Goal: Information Seeking & Learning: Learn about a topic

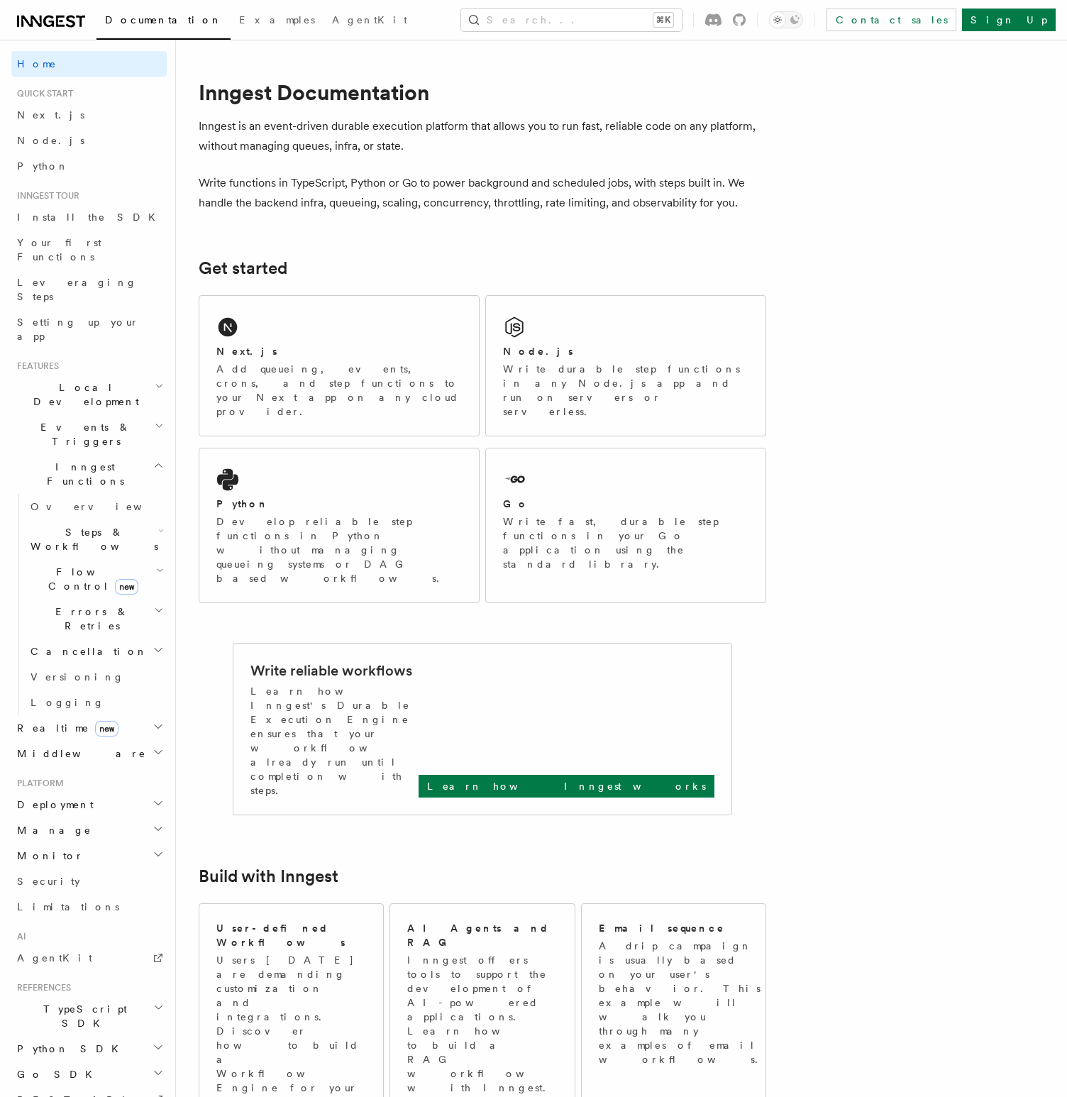
click at [116, 519] on h2 "Steps & Workflows" at bounding box center [96, 539] width 142 height 40
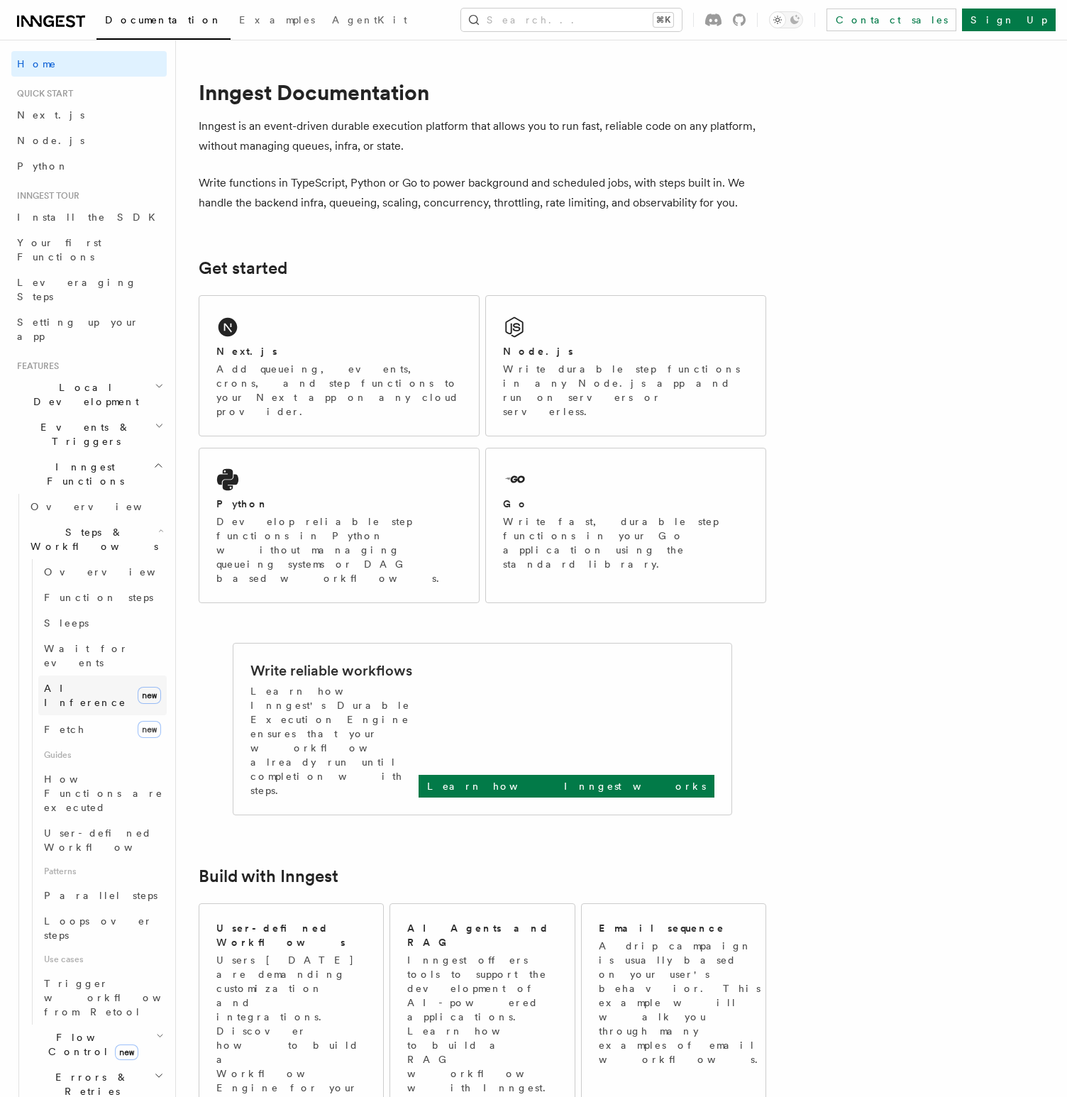
click at [94, 683] on span "AI Inference" at bounding box center [85, 696] width 82 height 26
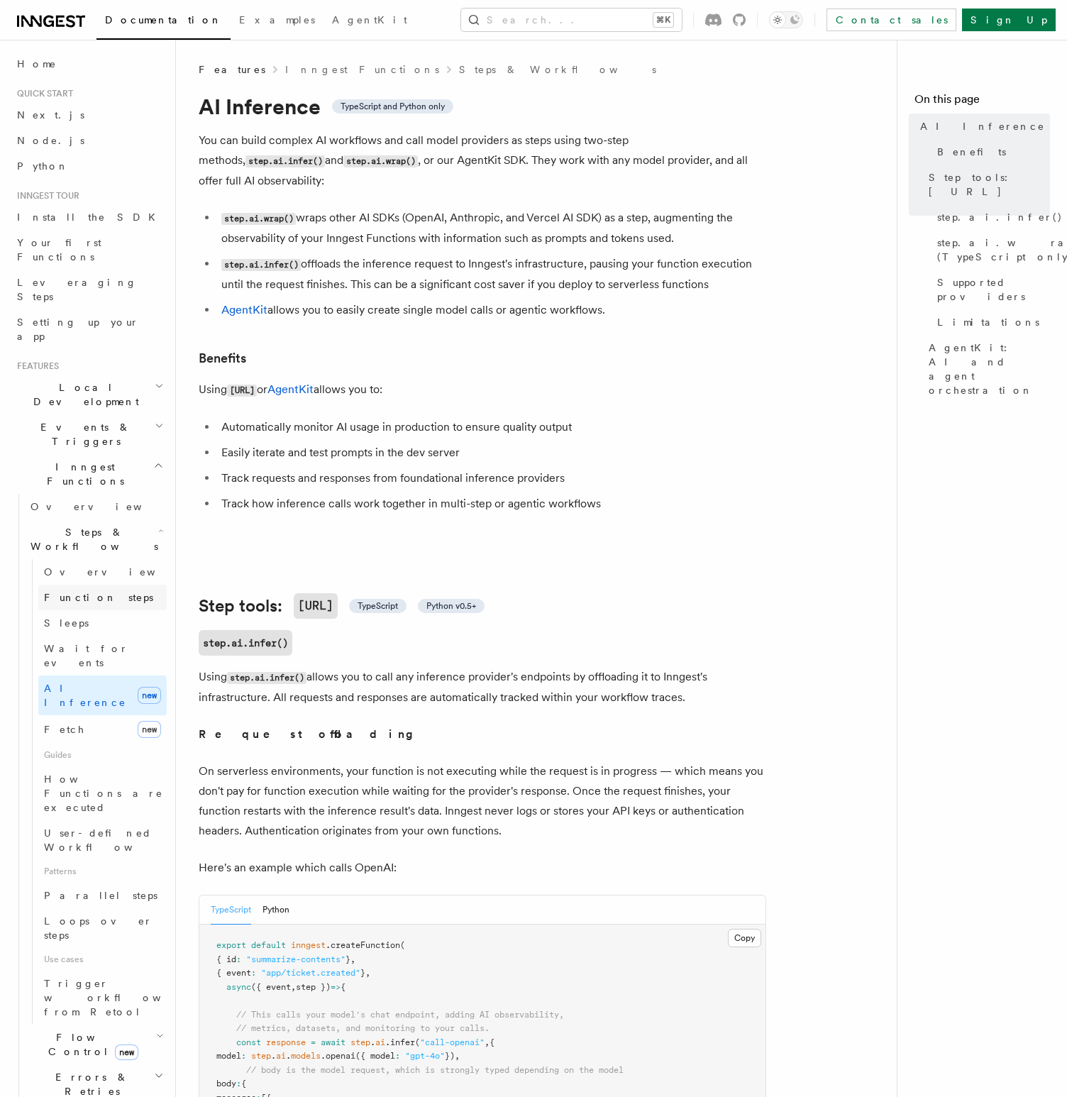
click at [99, 592] on span "Function steps" at bounding box center [98, 597] width 109 height 11
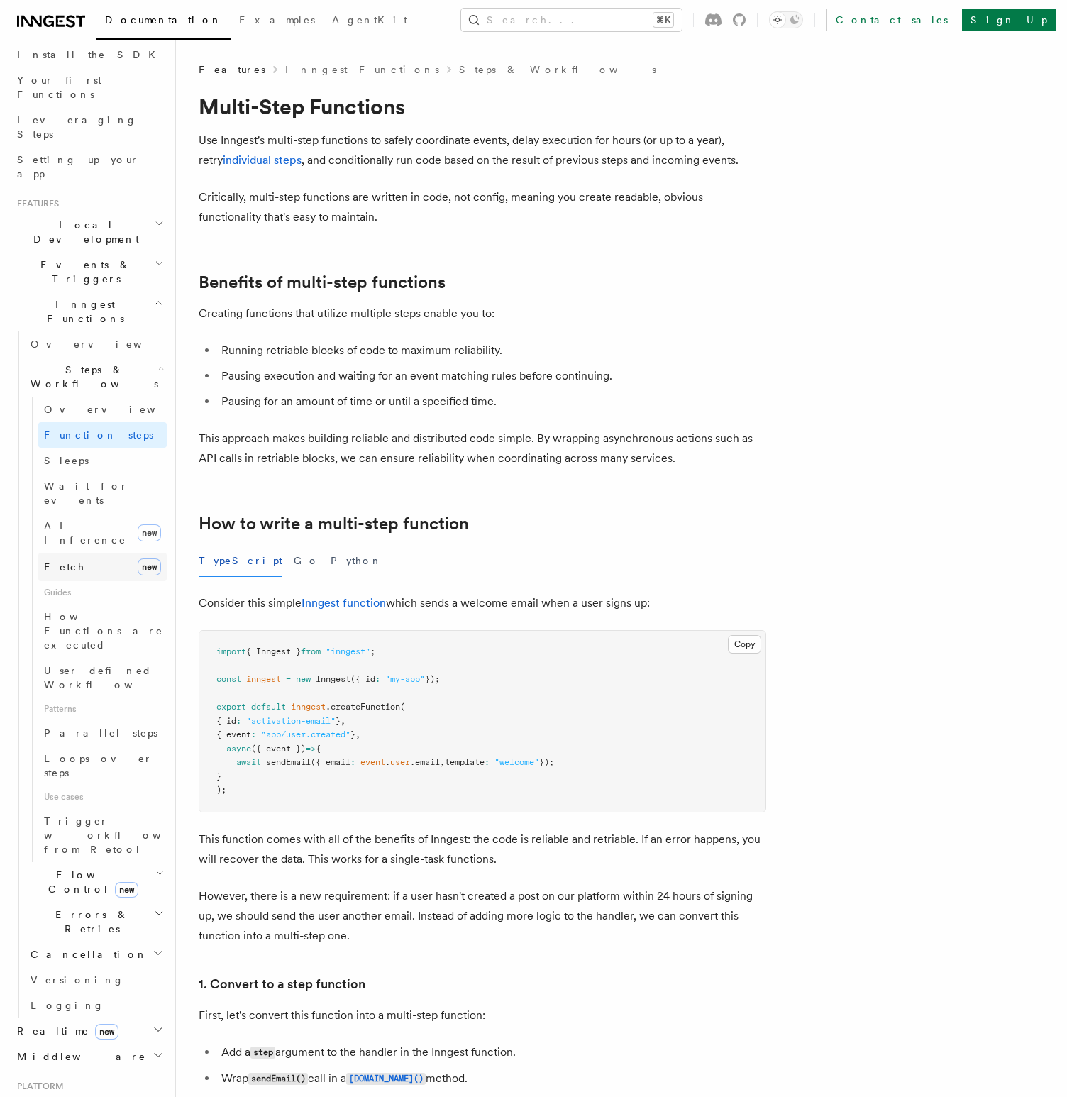
scroll to position [191, 0]
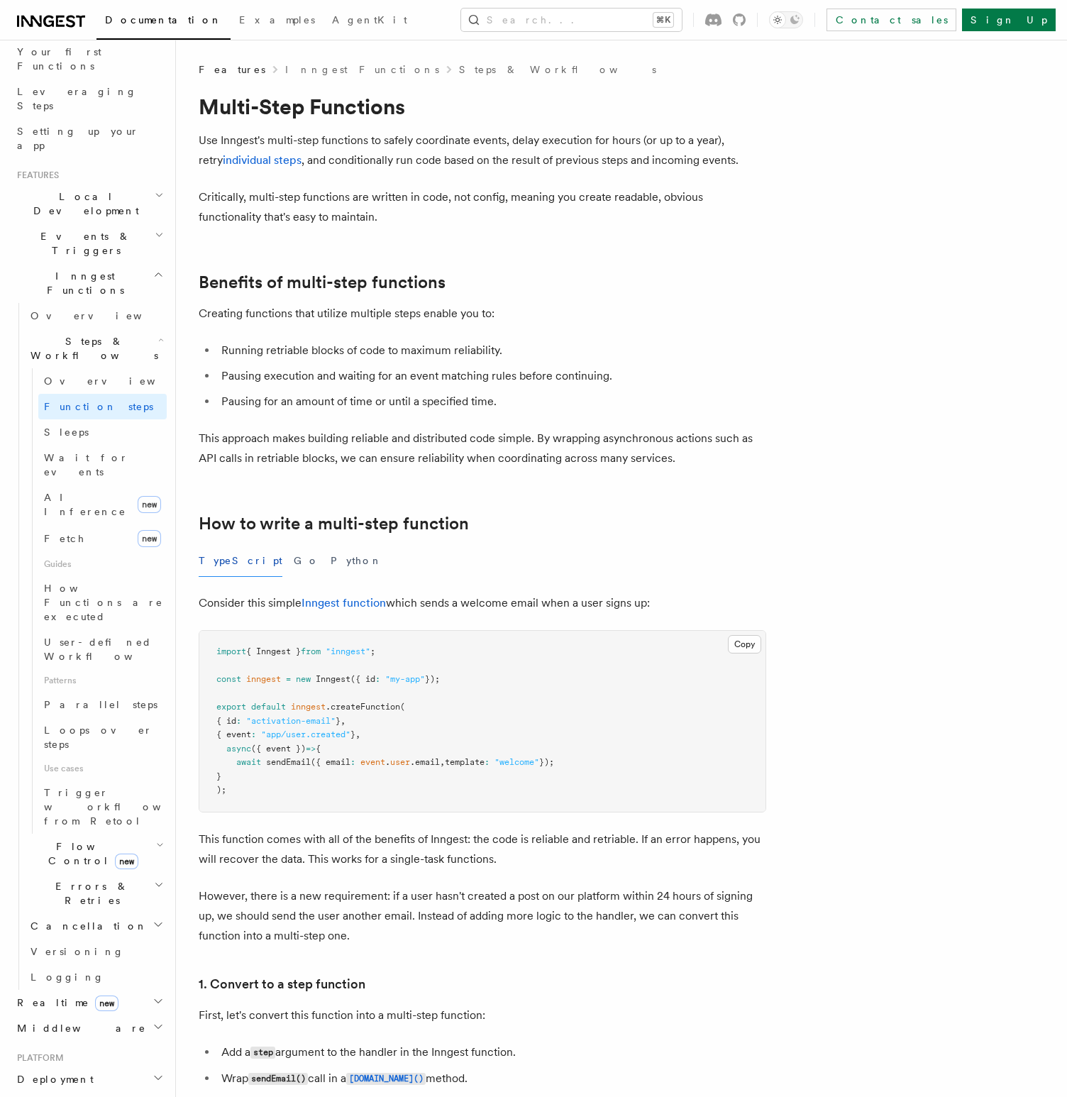
click at [138, 834] on h2 "Flow Control new" at bounding box center [96, 854] width 142 height 40
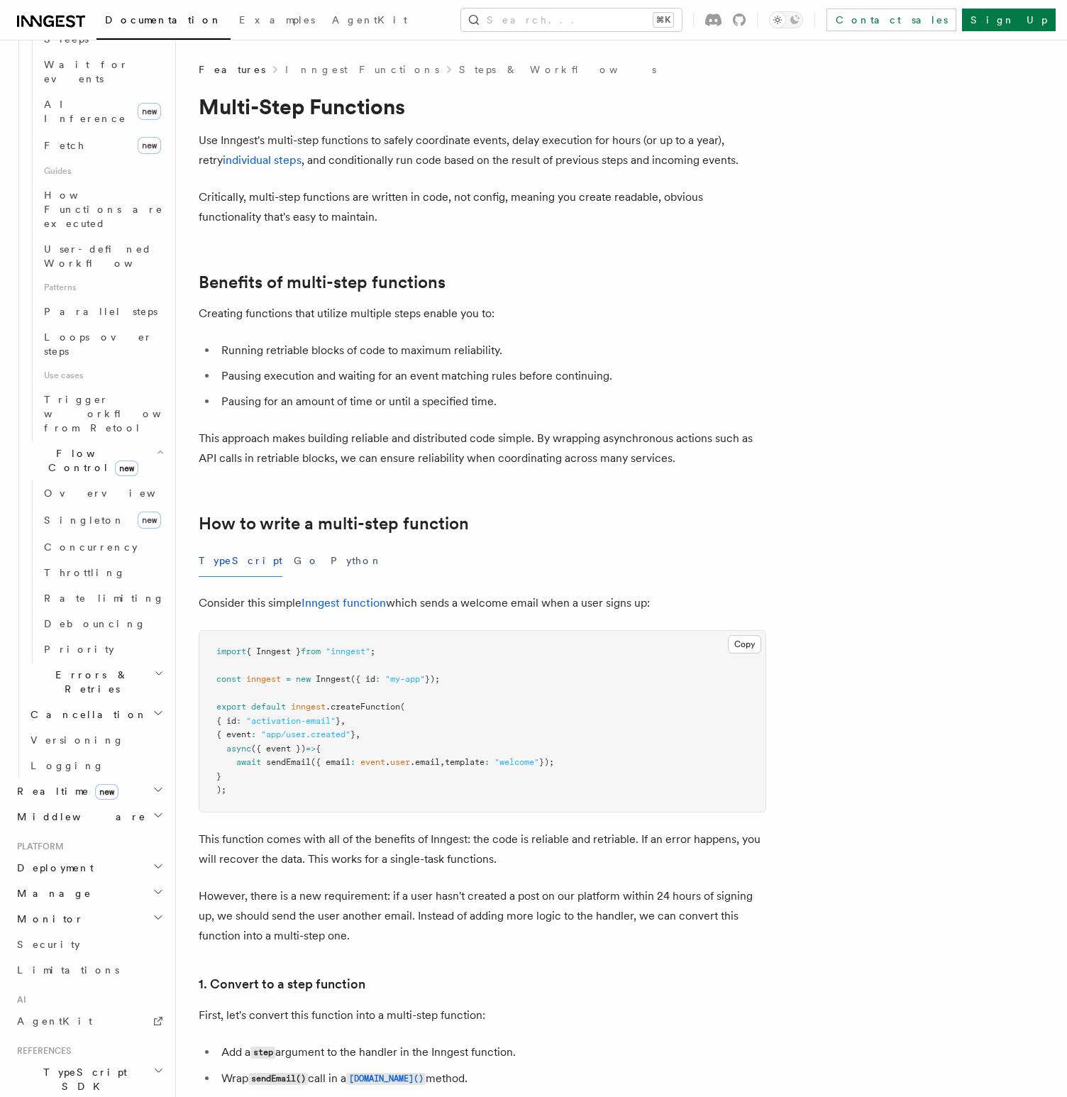
scroll to position [603, 0]
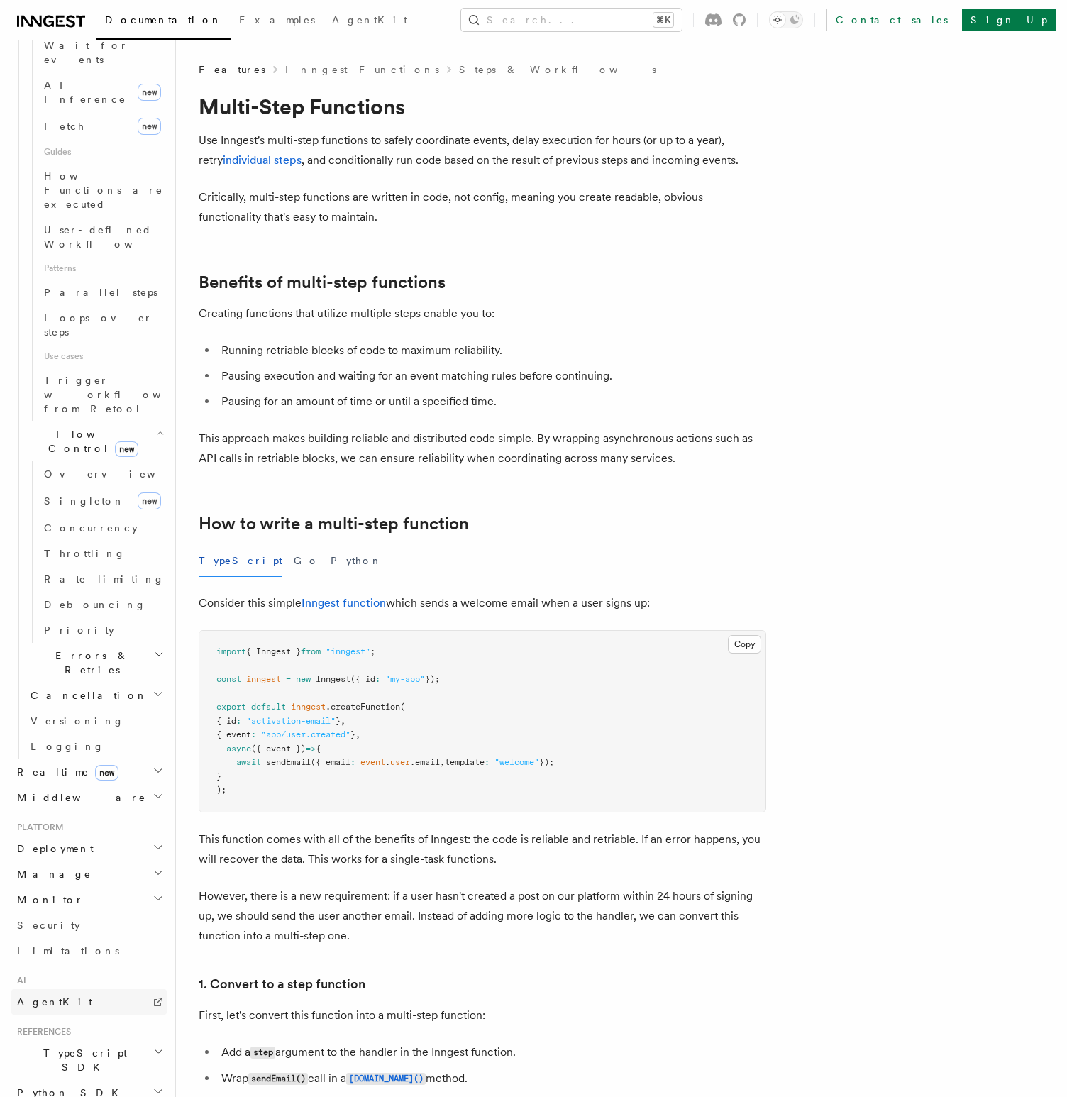
click at [51, 996] on span "AgentKit" at bounding box center [54, 1001] width 75 height 11
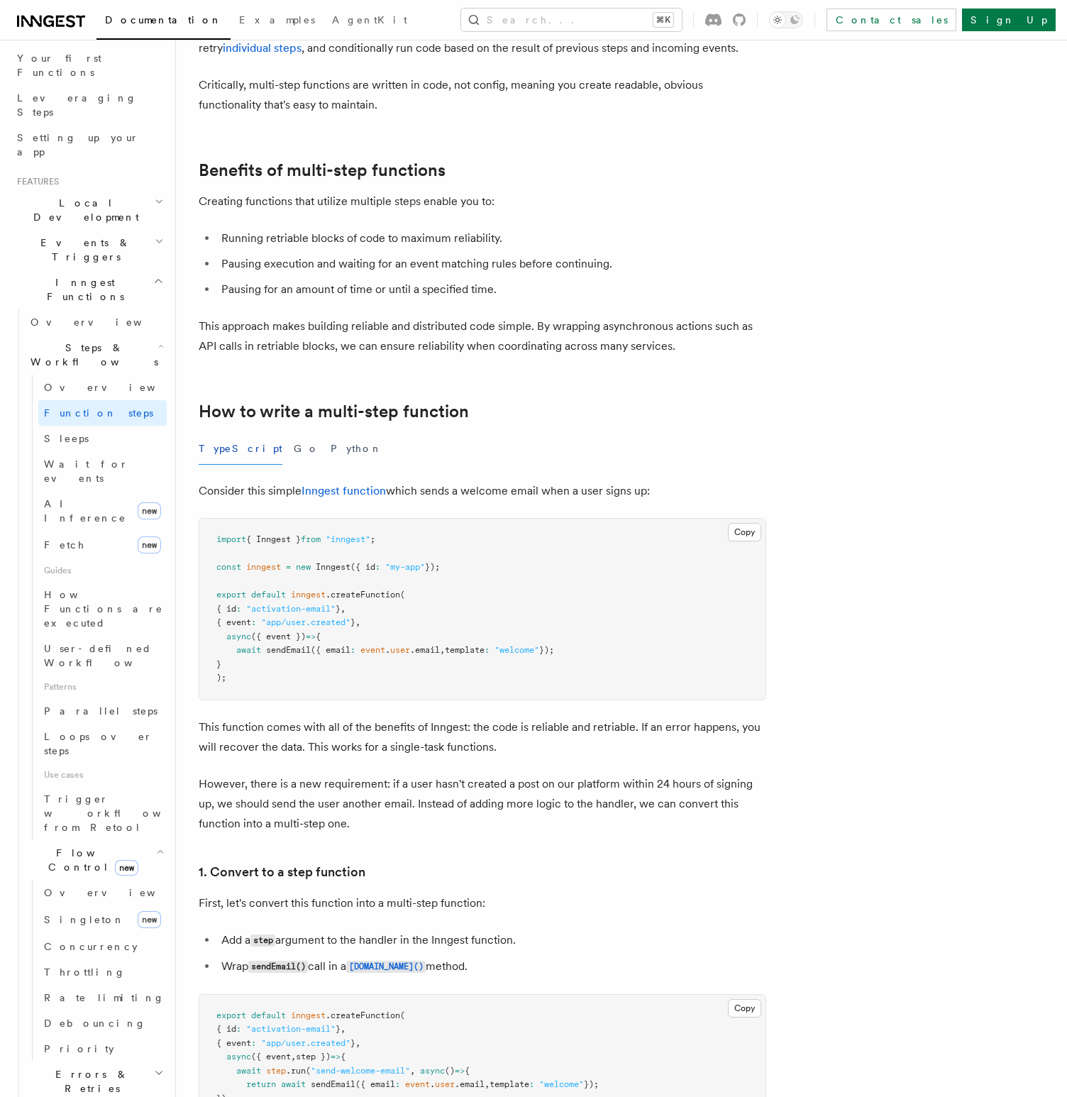
scroll to position [0, 0]
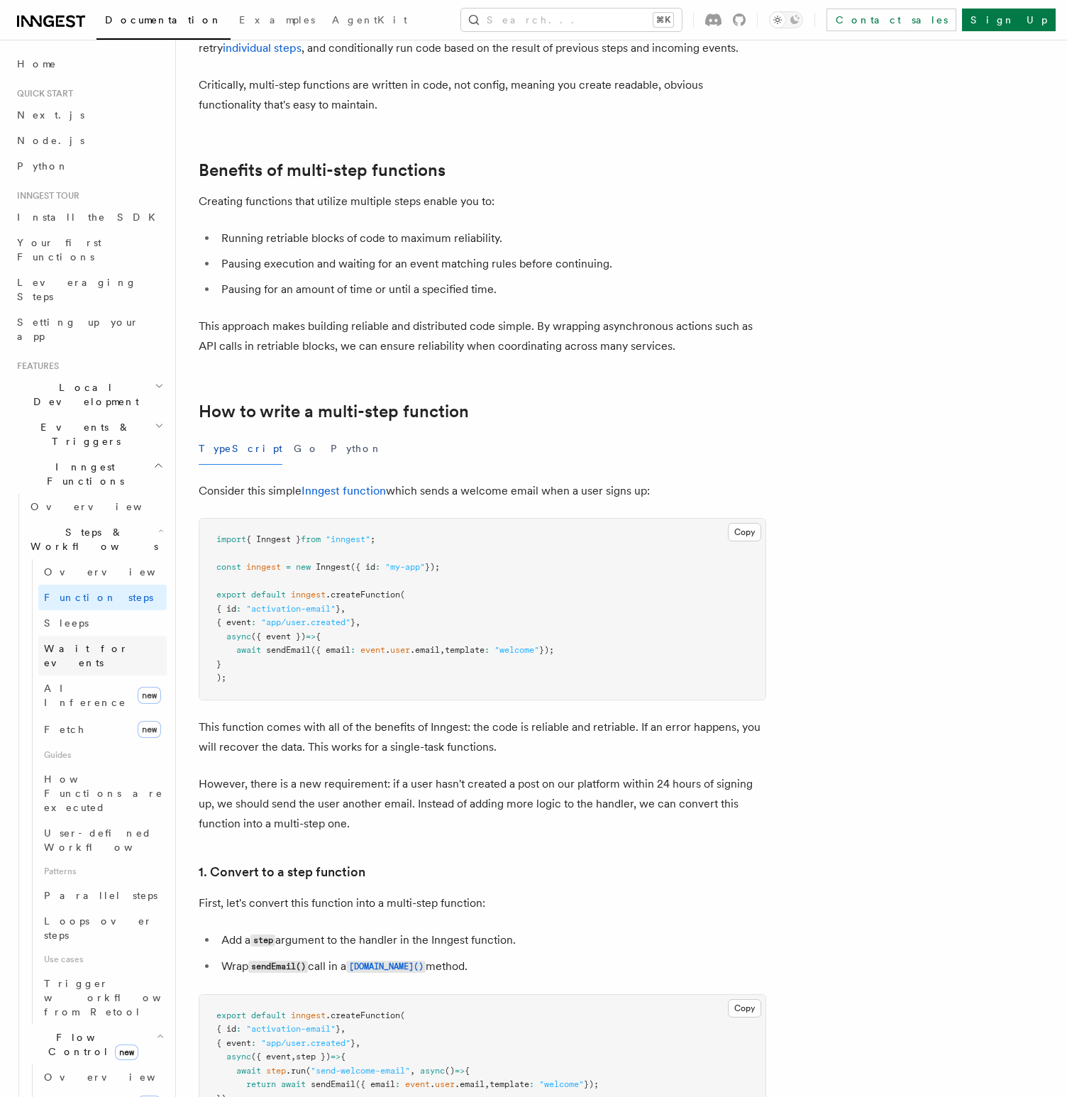
click at [87, 643] on span "Wait for events" at bounding box center [86, 656] width 84 height 26
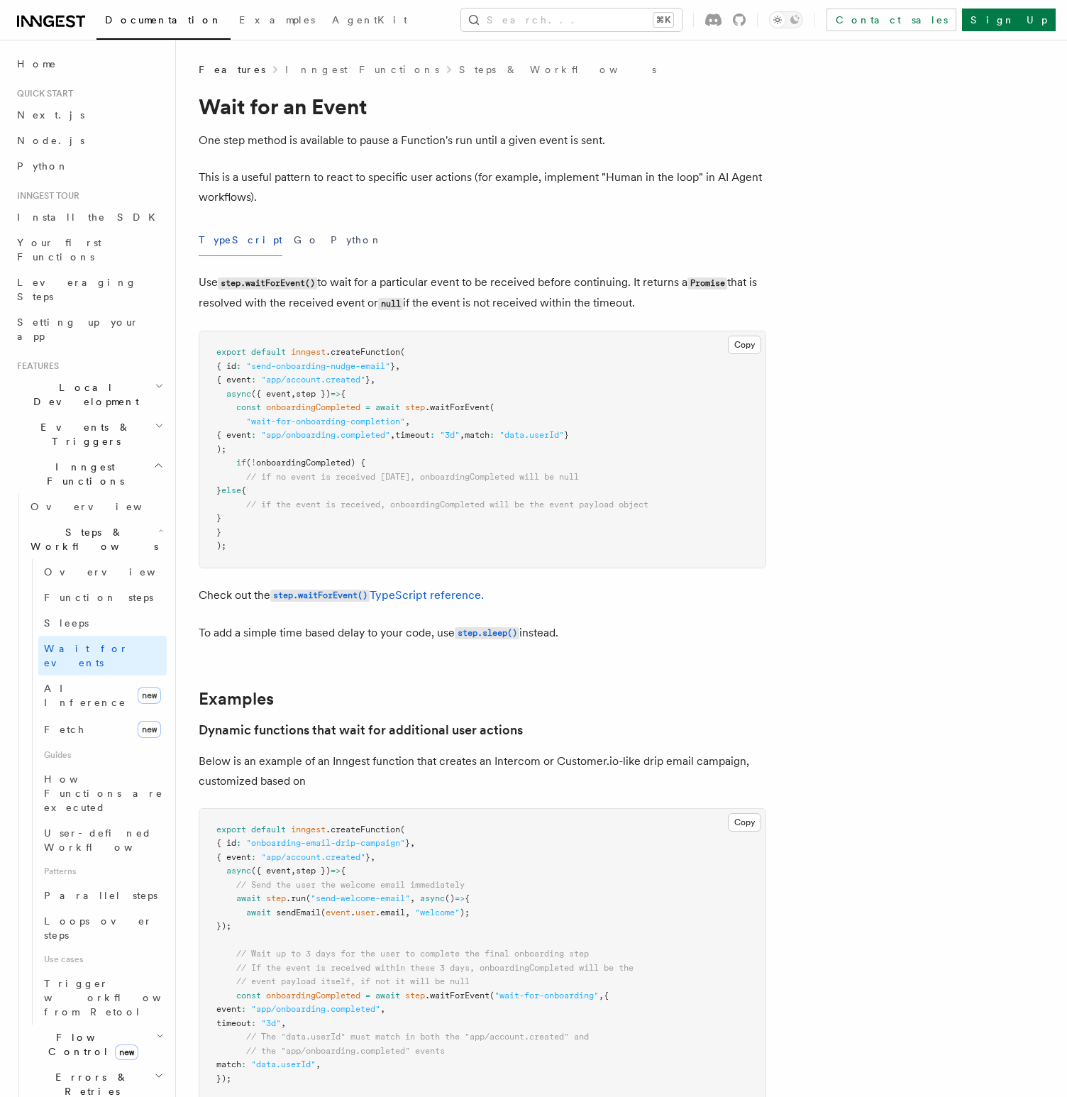
click at [122, 414] on h2 "Events & Triggers" at bounding box center [88, 434] width 155 height 40
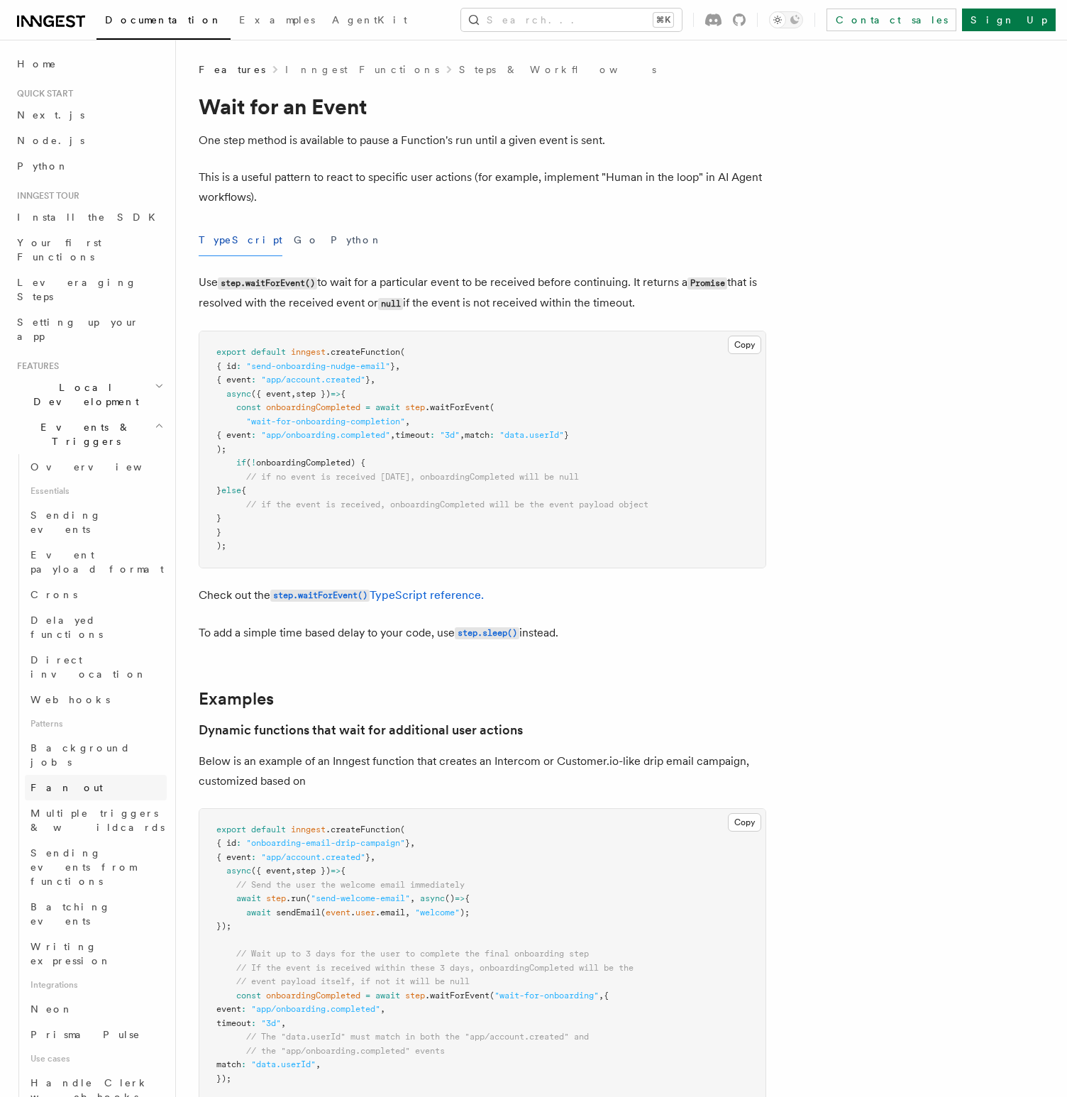
click at [52, 782] on span "Fan out" at bounding box center [67, 787] width 72 height 11
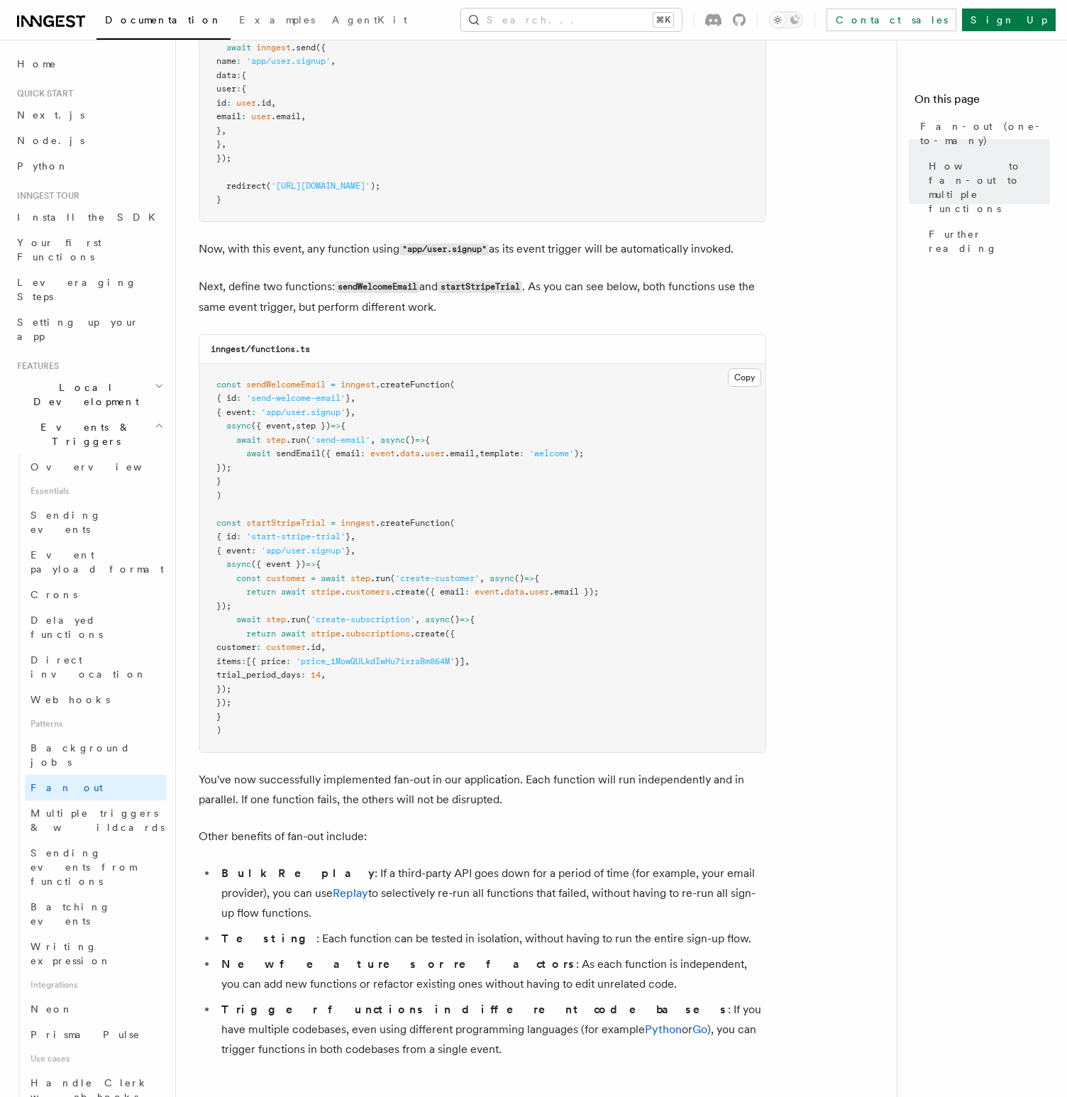
scroll to position [1083, 0]
click at [416, 279] on p "Next, define two functions: sendWelcomeEmail and startStripeTrial . As you can …" at bounding box center [483, 299] width 568 height 40
